Goal: Navigation & Orientation: Find specific page/section

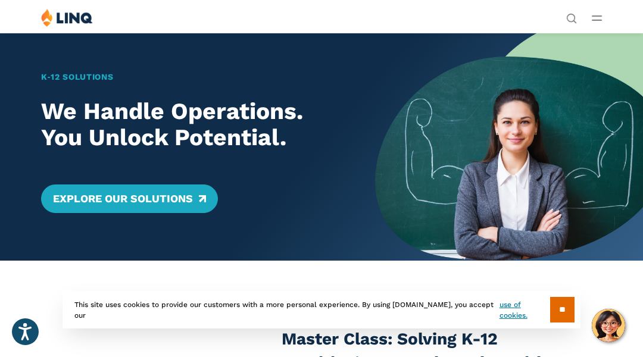
click at [59, 59] on div "K‑12 Solutions We Handle Operations. You Unlock Potential. Explore Our Solutions" at bounding box center [187, 147] width 375 height 228
